Goal: Transaction & Acquisition: Purchase product/service

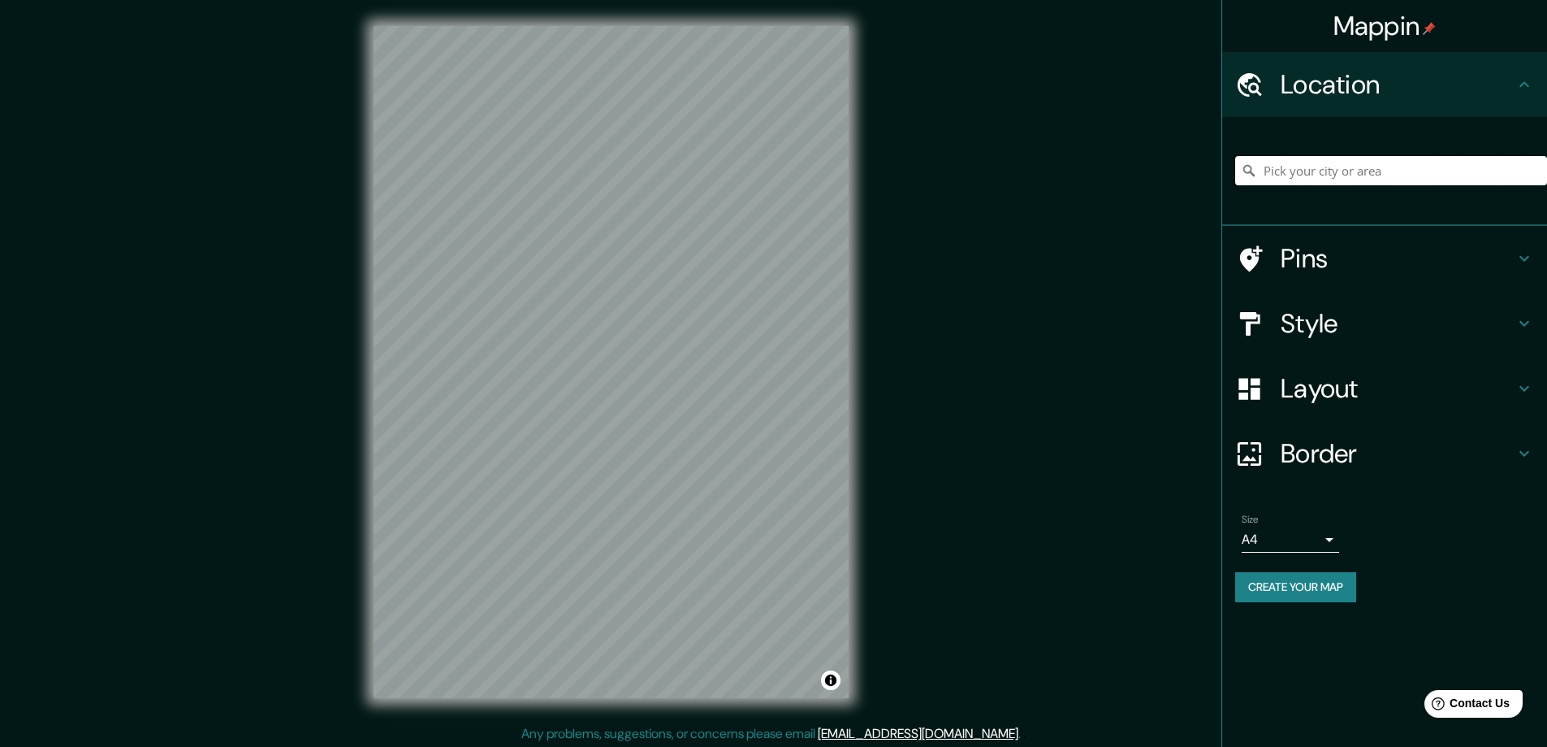
click at [1310, 159] on input "Pick your city or area" at bounding box center [1392, 170] width 312 height 29
type input "Y"
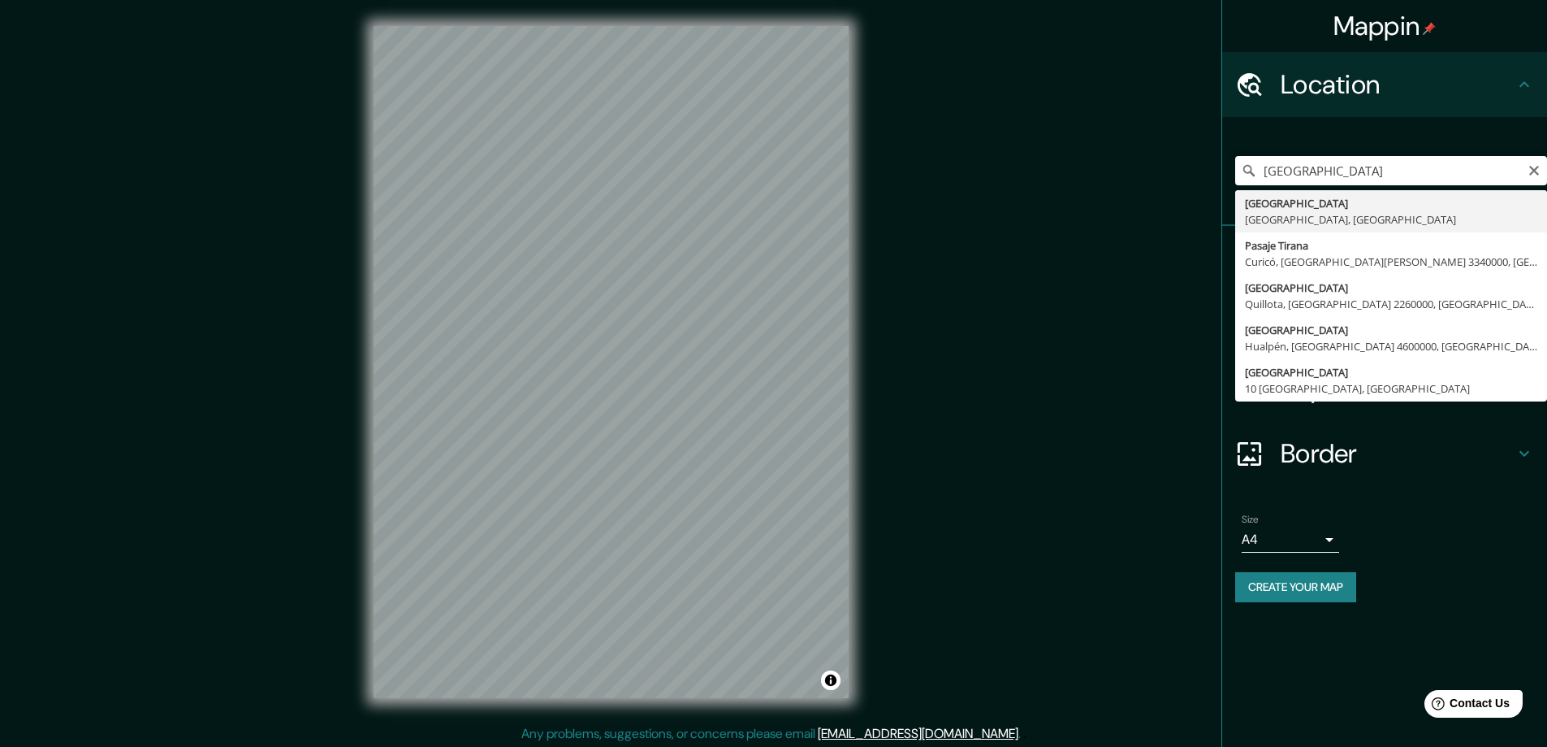
type input "[GEOGRAPHIC_DATA], [GEOGRAPHIC_DATA], [GEOGRAPHIC_DATA]"
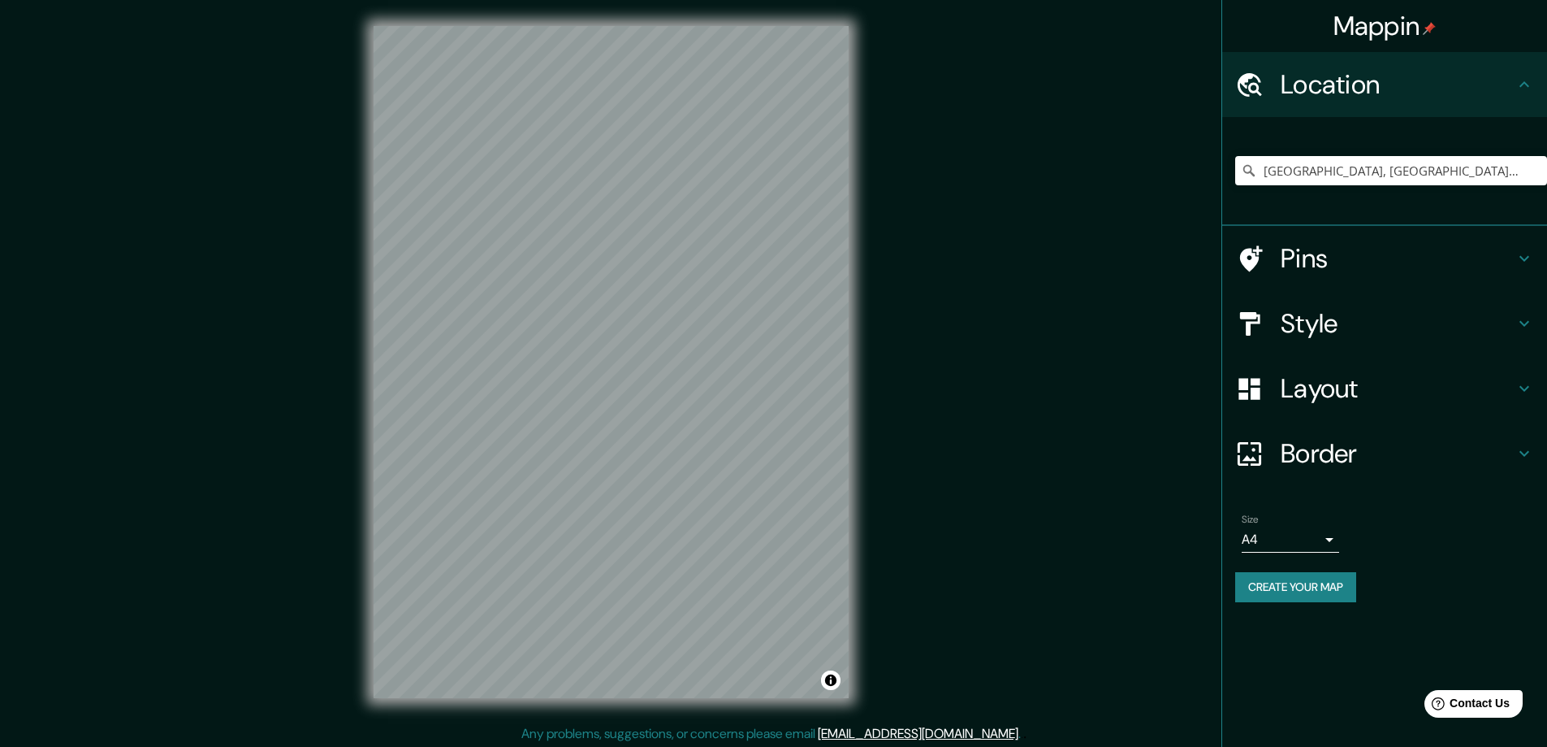
click at [941, 301] on div "Mappin Location [GEOGRAPHIC_DATA], [GEOGRAPHIC_DATA], [GEOGRAPHIC_DATA] Pins St…" at bounding box center [773, 375] width 1547 height 750
drag, startPoint x: 298, startPoint y: 451, endPoint x: 361, endPoint y: 444, distance: 63.8
click at [361, 444] on div "Mappin Location [GEOGRAPHIC_DATA], [GEOGRAPHIC_DATA], [GEOGRAPHIC_DATA] Pins St…" at bounding box center [773, 375] width 1547 height 750
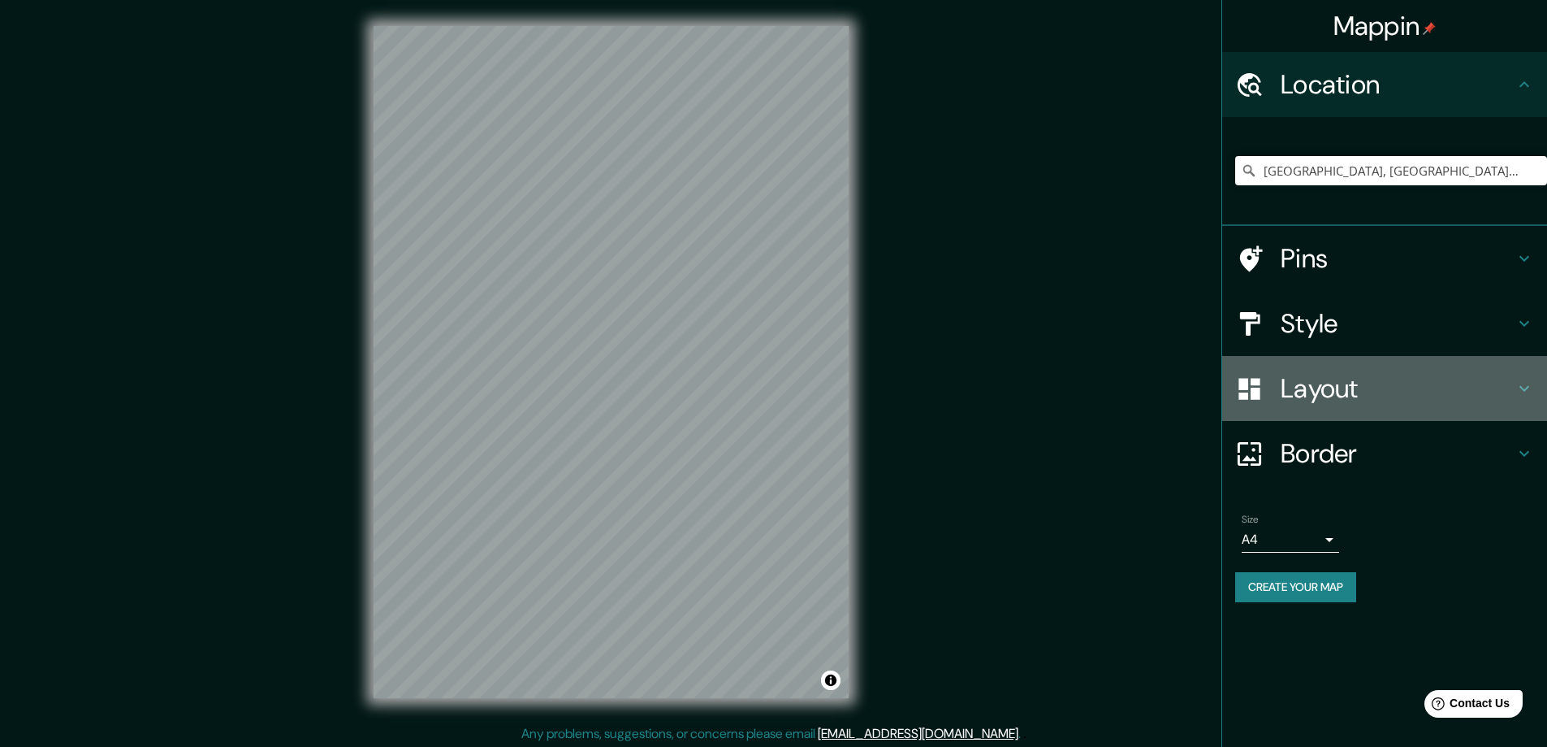
click at [1343, 381] on h4 "Layout" at bounding box center [1398, 388] width 234 height 32
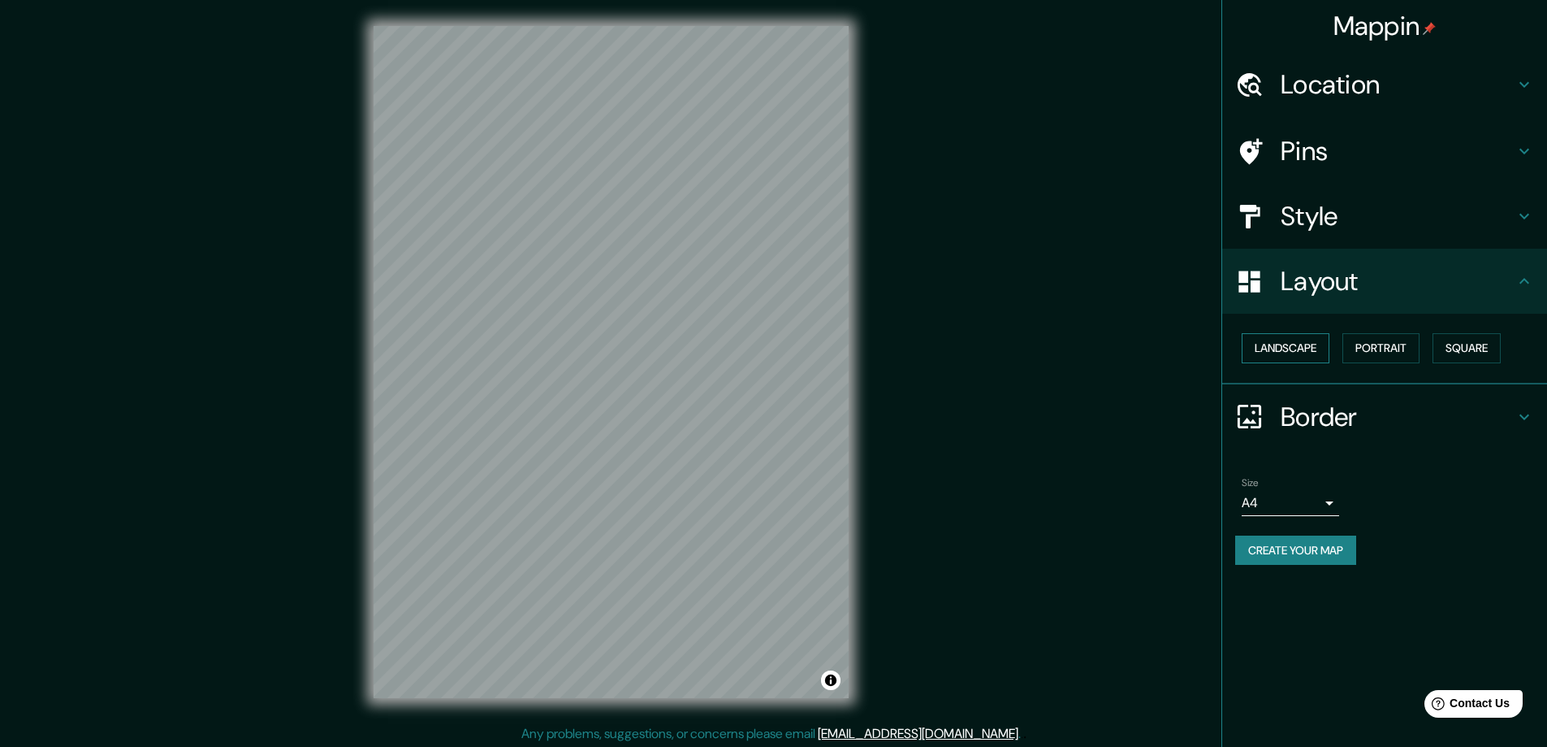
click at [1315, 343] on button "Landscape" at bounding box center [1286, 348] width 88 height 30
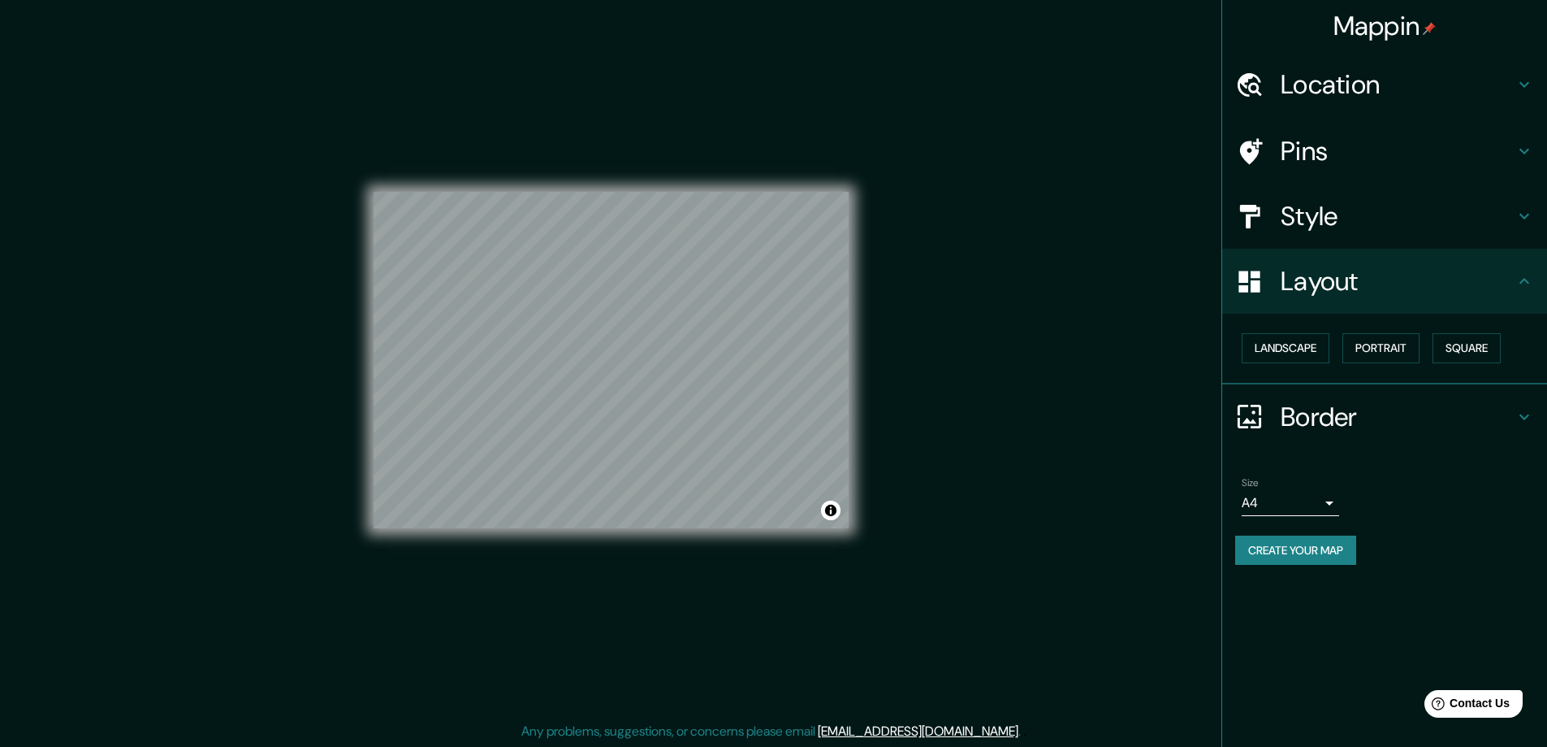
scroll to position [3, 0]
click at [1304, 511] on body "Mappin Location [GEOGRAPHIC_DATA], [GEOGRAPHIC_DATA], [GEOGRAPHIC_DATA] Pins St…" at bounding box center [773, 370] width 1547 height 747
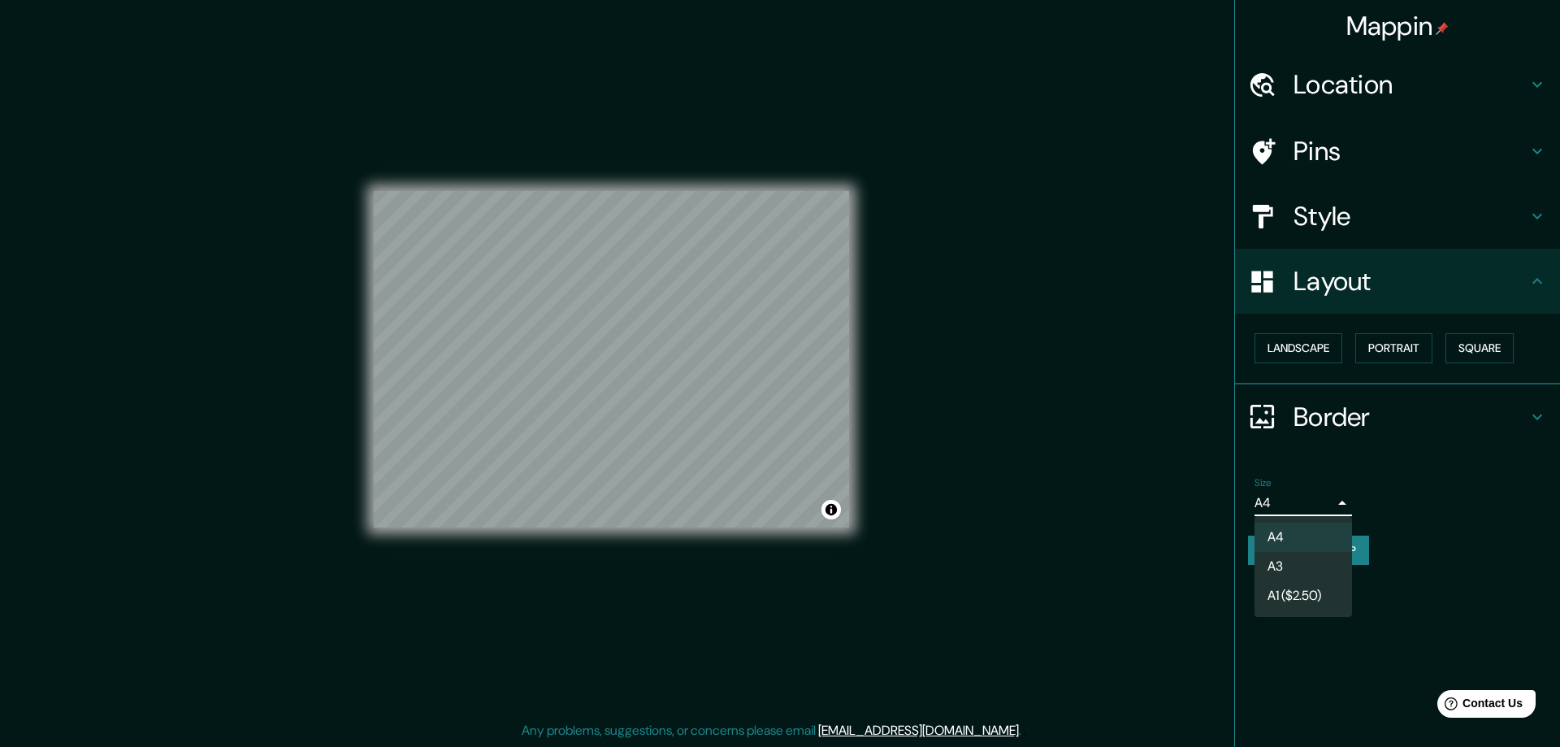
click at [1297, 569] on li "A3" at bounding box center [1302, 566] width 97 height 29
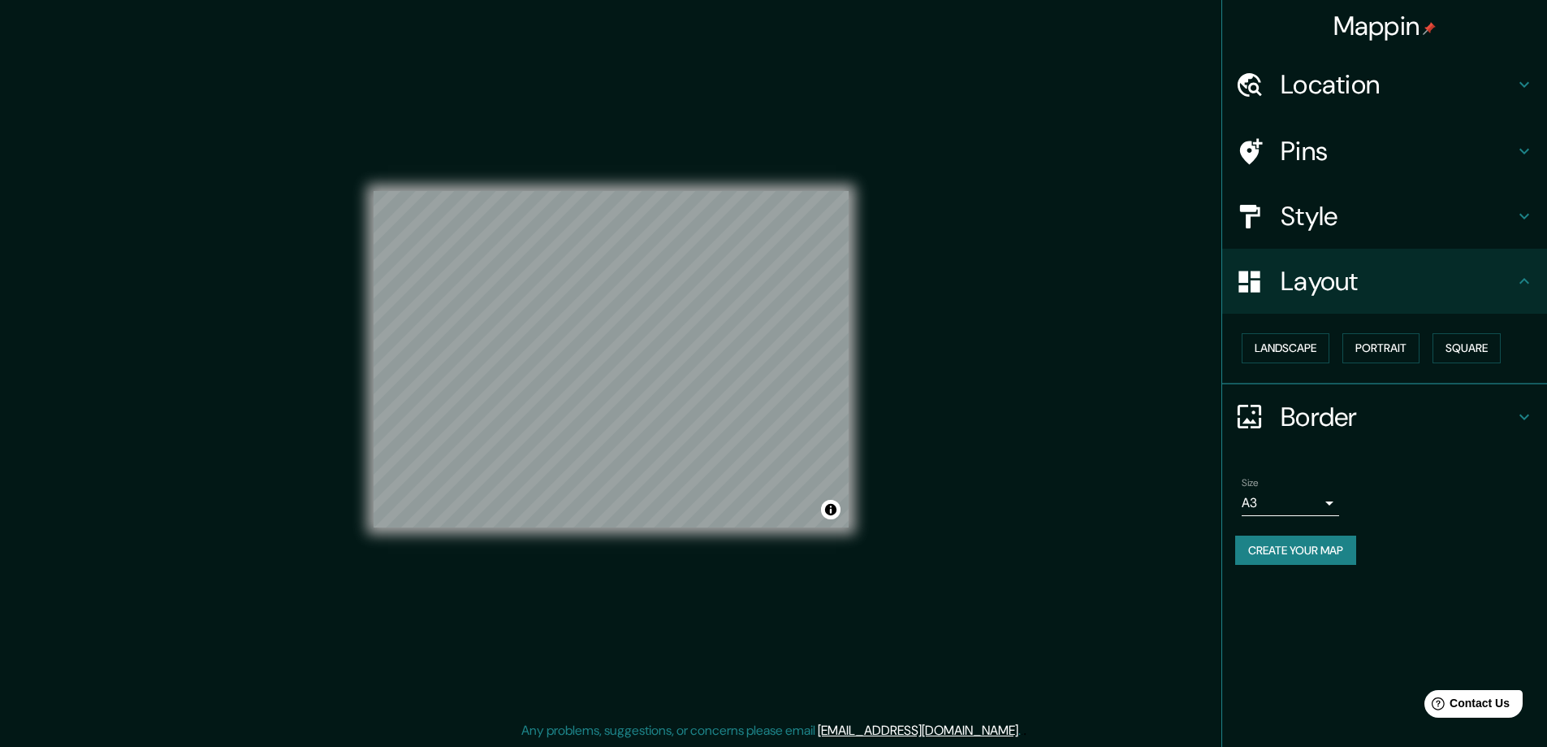
click at [1287, 551] on button "Create your map" at bounding box center [1296, 550] width 121 height 30
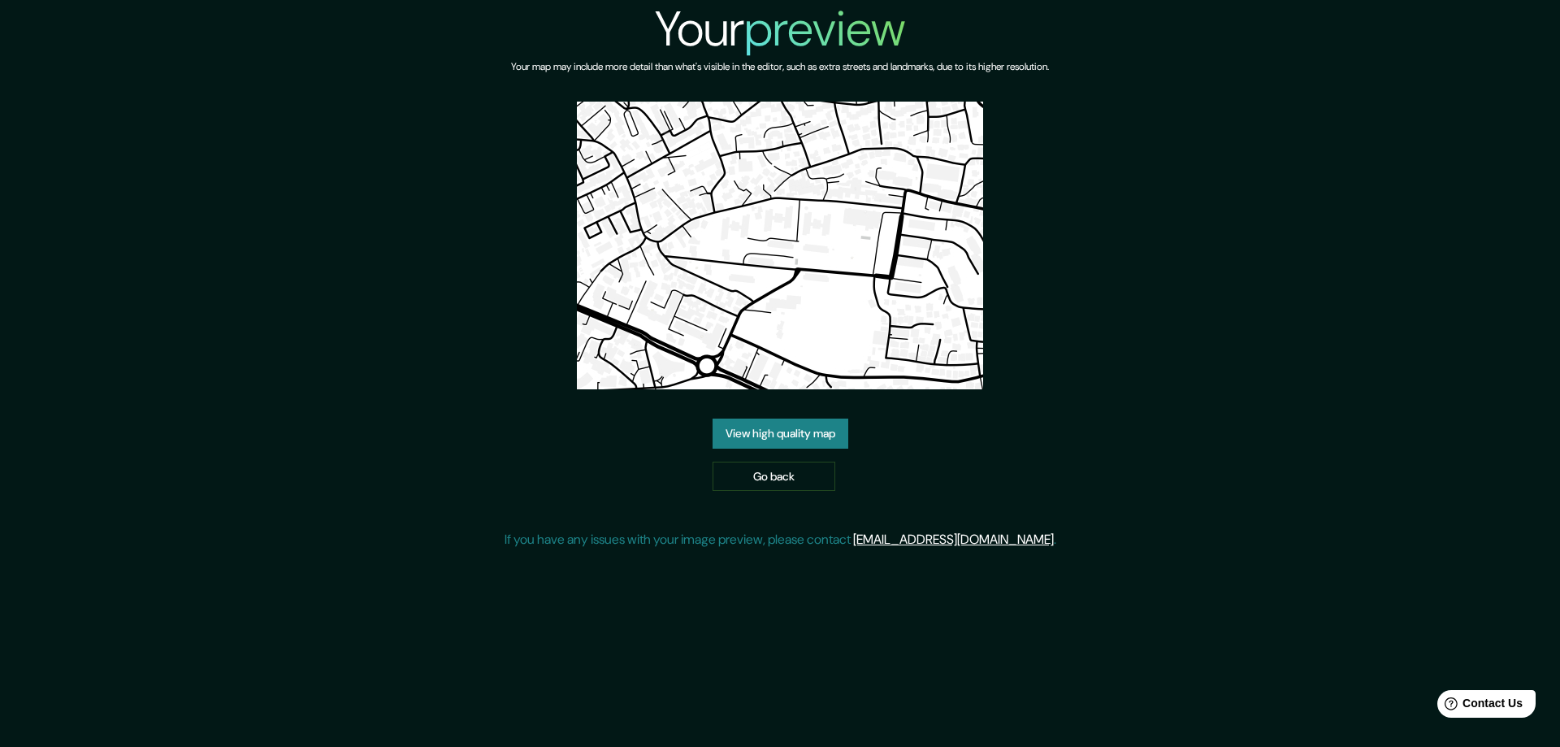
click at [807, 418] on link "View high quality map" at bounding box center [780, 433] width 136 height 30
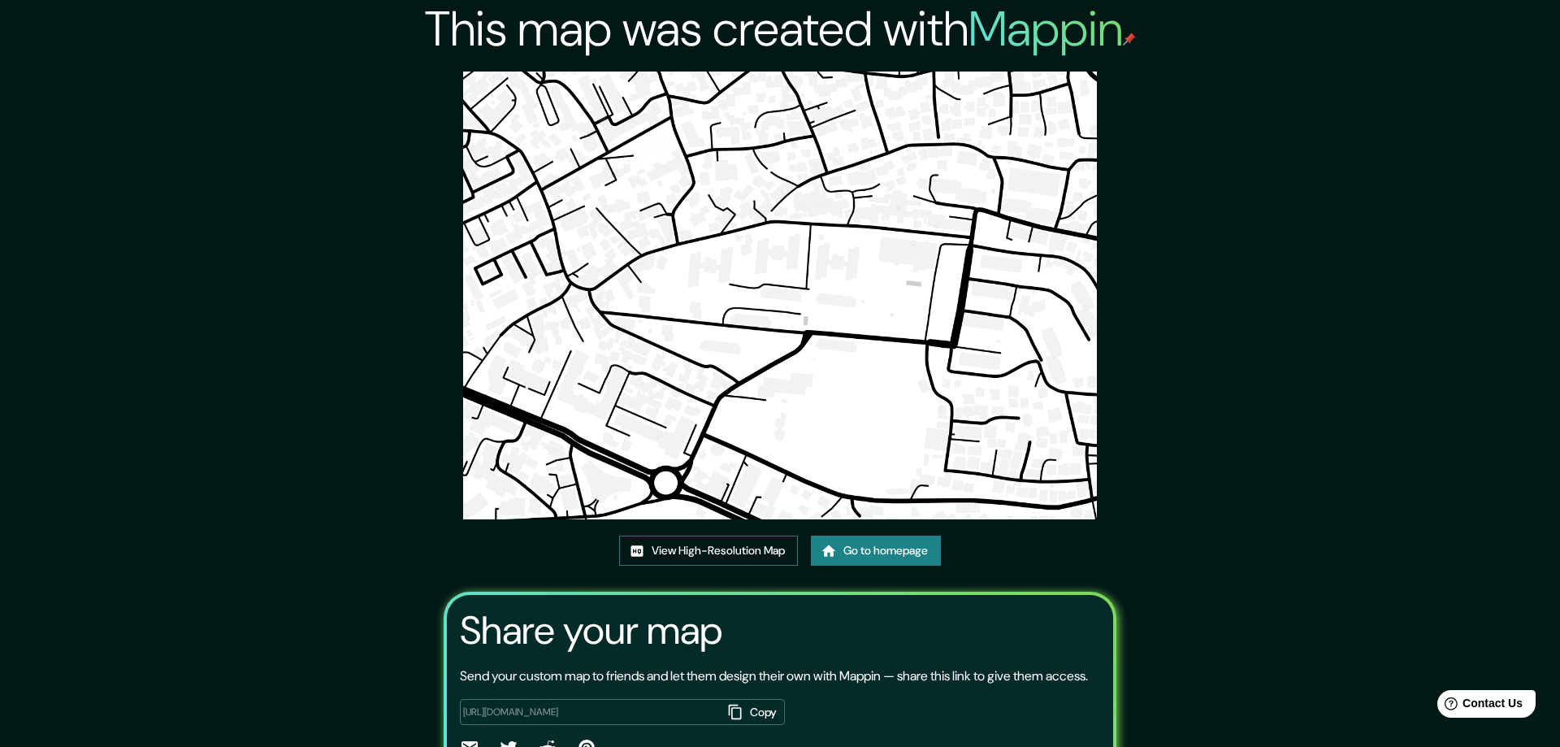
click at [719, 535] on link "View High-Resolution Map" at bounding box center [708, 550] width 179 height 30
